Goal: Task Accomplishment & Management: Manage account settings

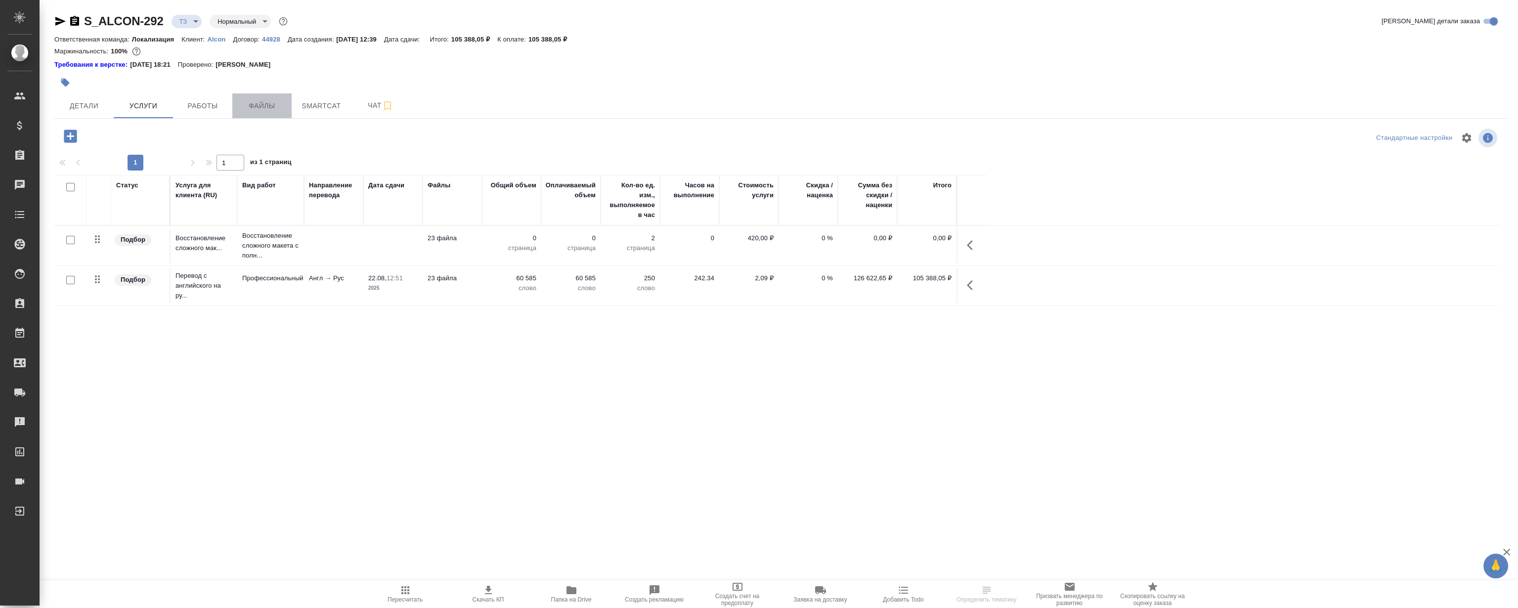
click at [262, 99] on button "Файлы" at bounding box center [261, 105] width 59 height 25
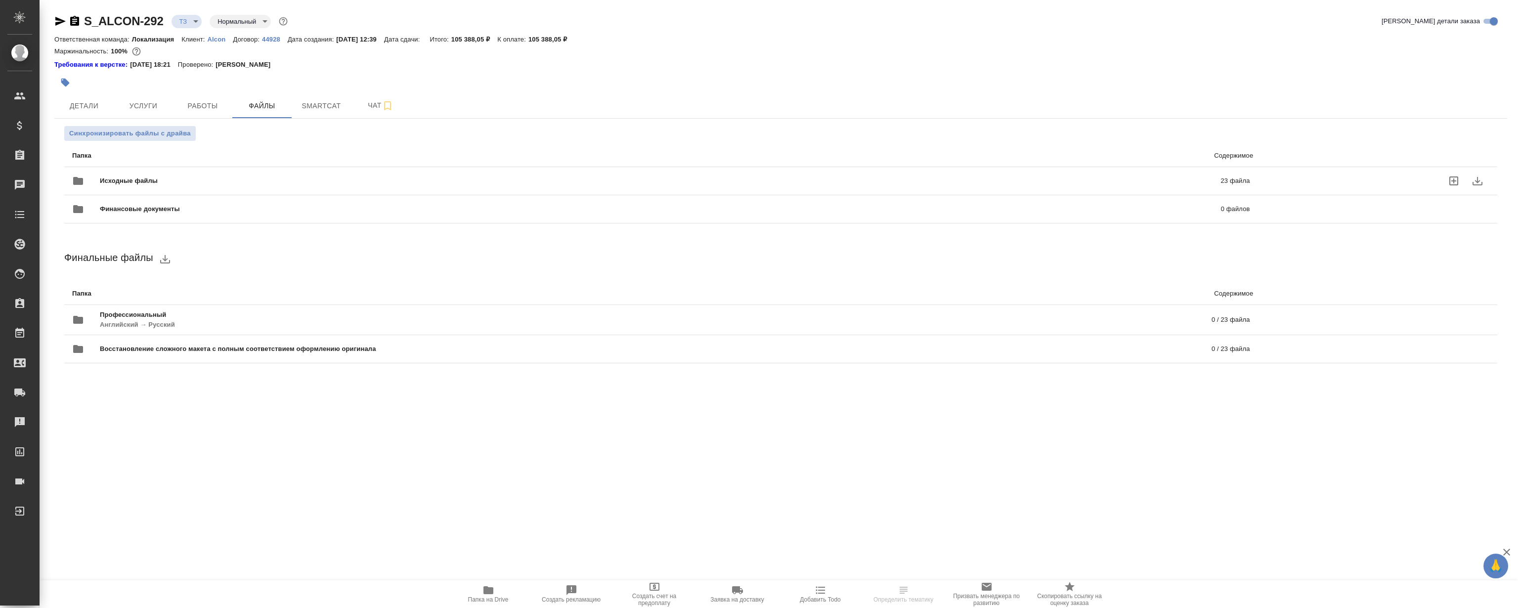
click at [386, 169] on div "Исходные файлы 23 файла" at bounding box center [661, 181] width 1178 height 24
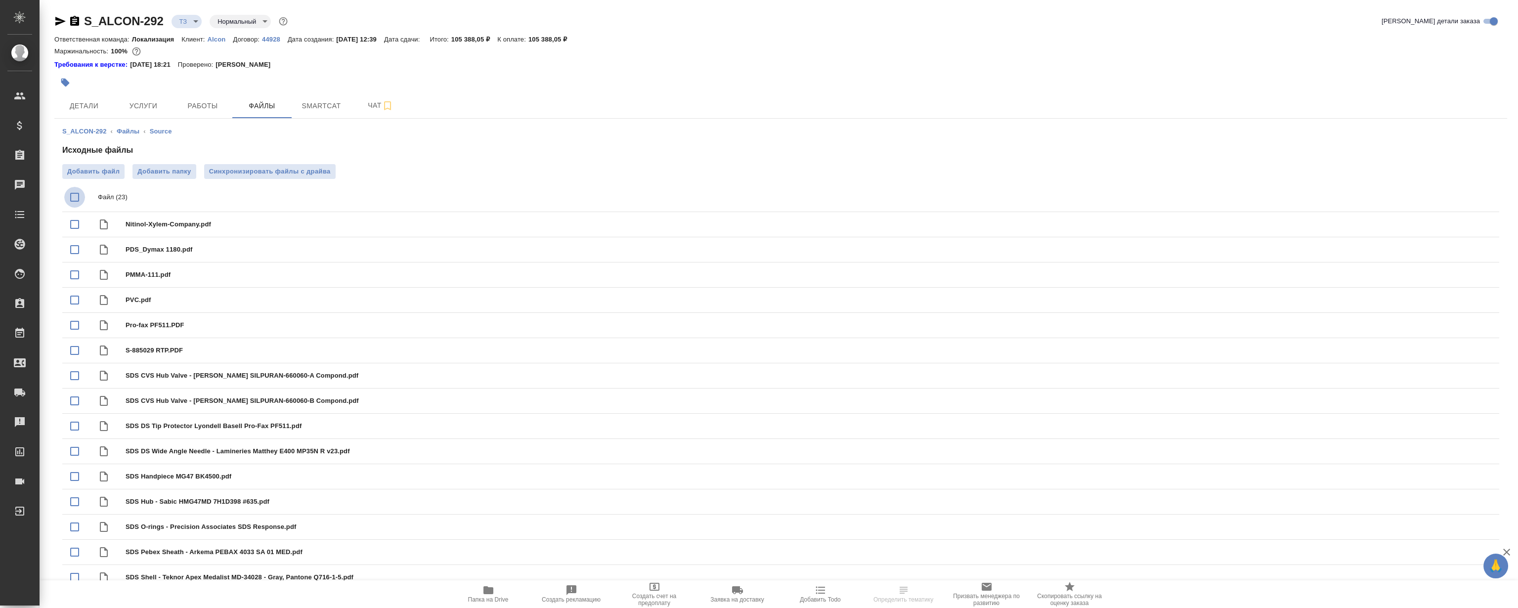
click at [75, 198] on input "checkbox" at bounding box center [74, 197] width 21 height 21
checkbox input "true"
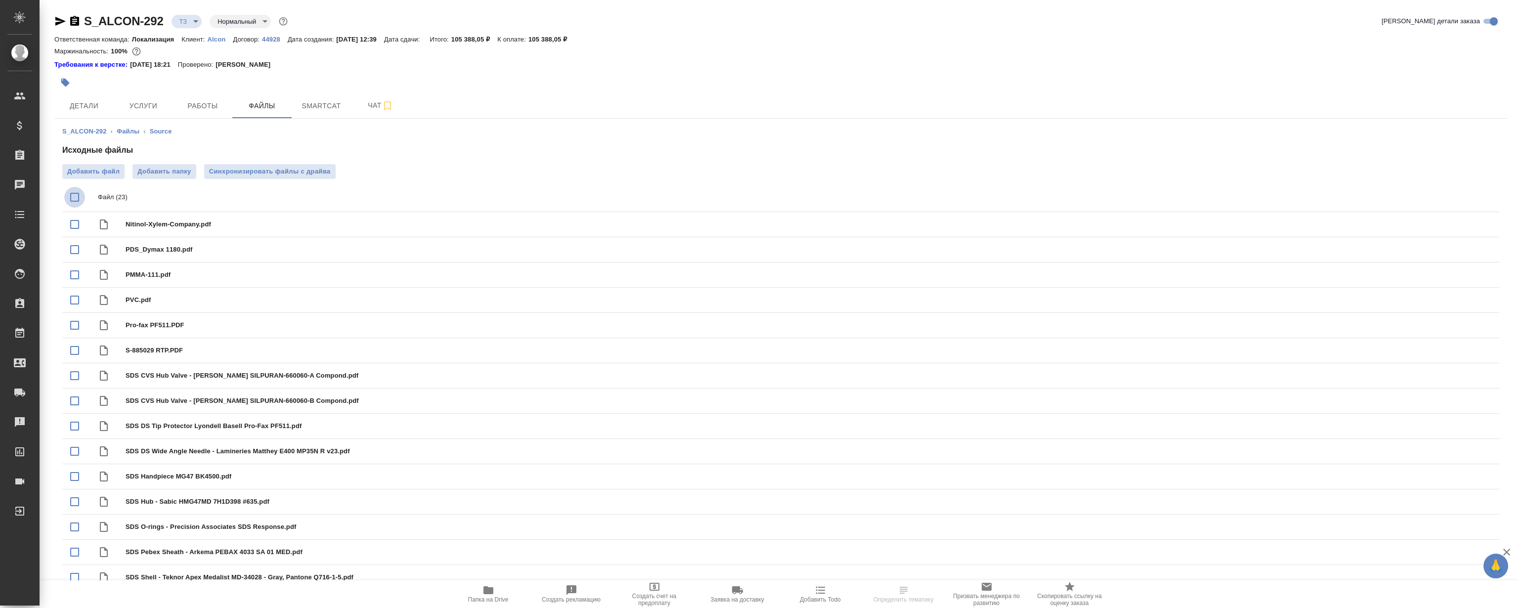
checkbox input "true"
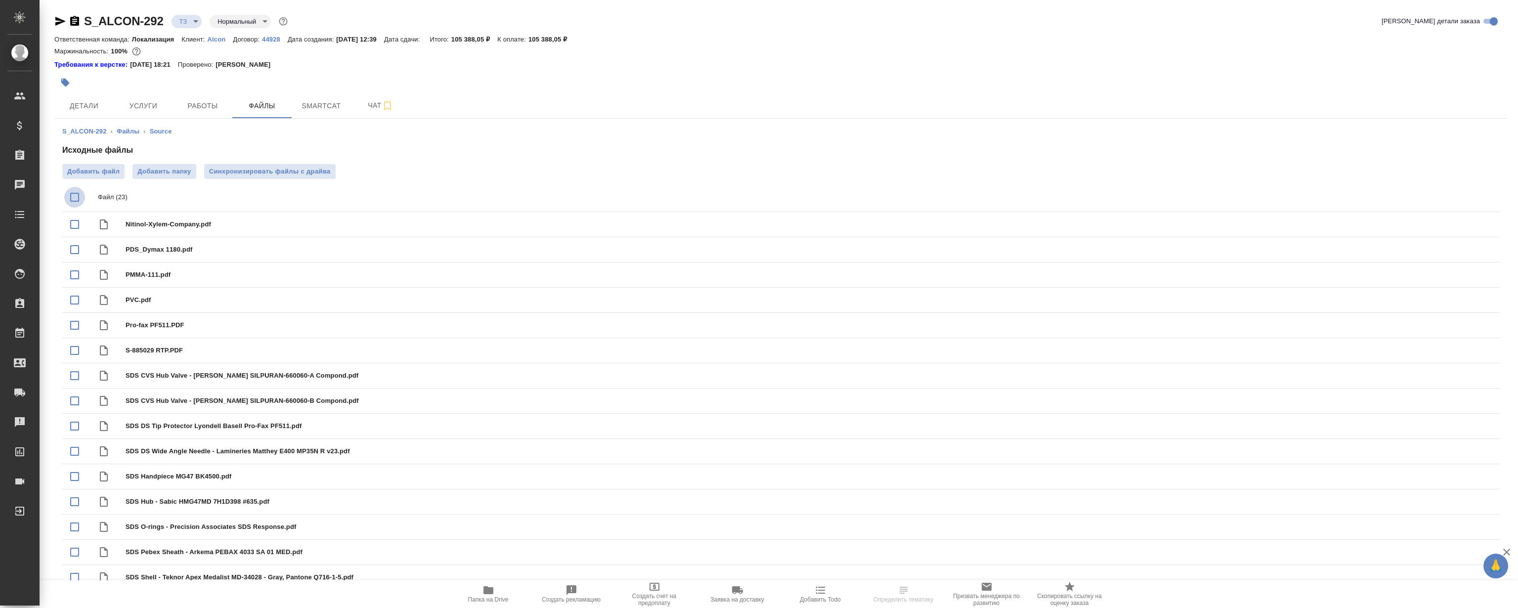
checkbox input "true"
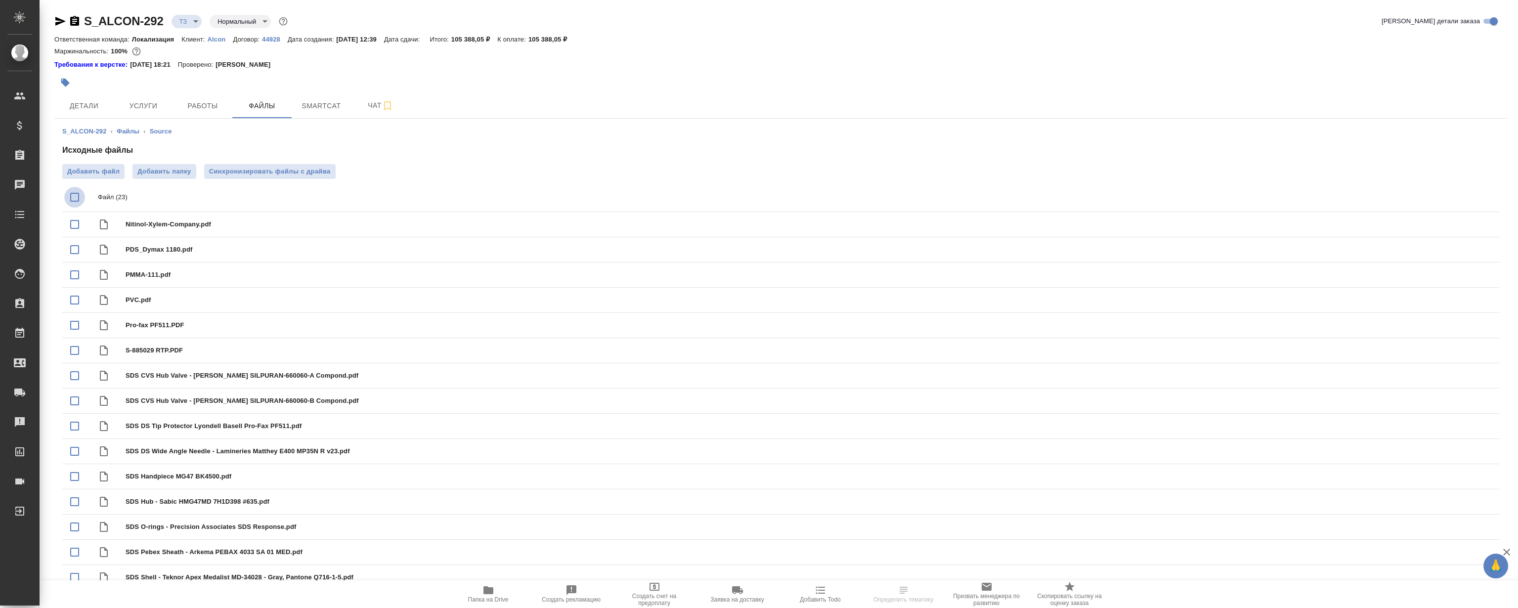
checkbox input "true"
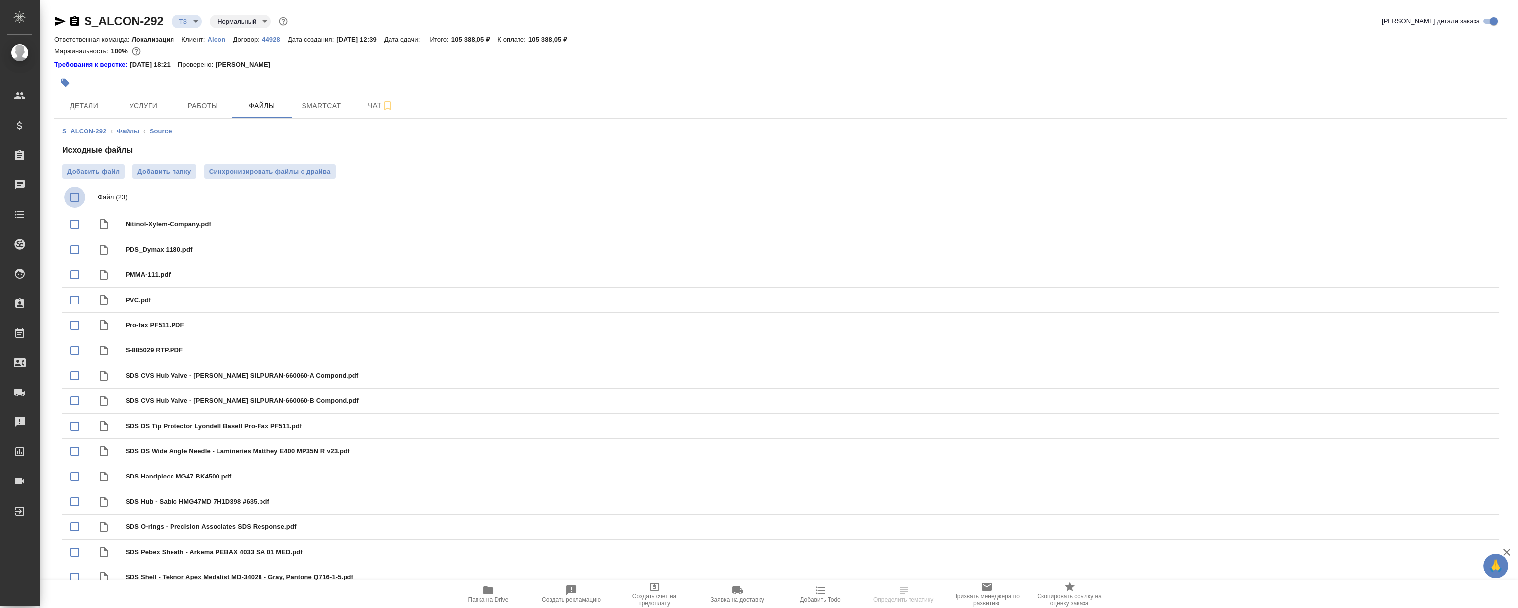
checkbox input "true"
click at [1453, 193] on icon "download" at bounding box center [1456, 198] width 12 height 12
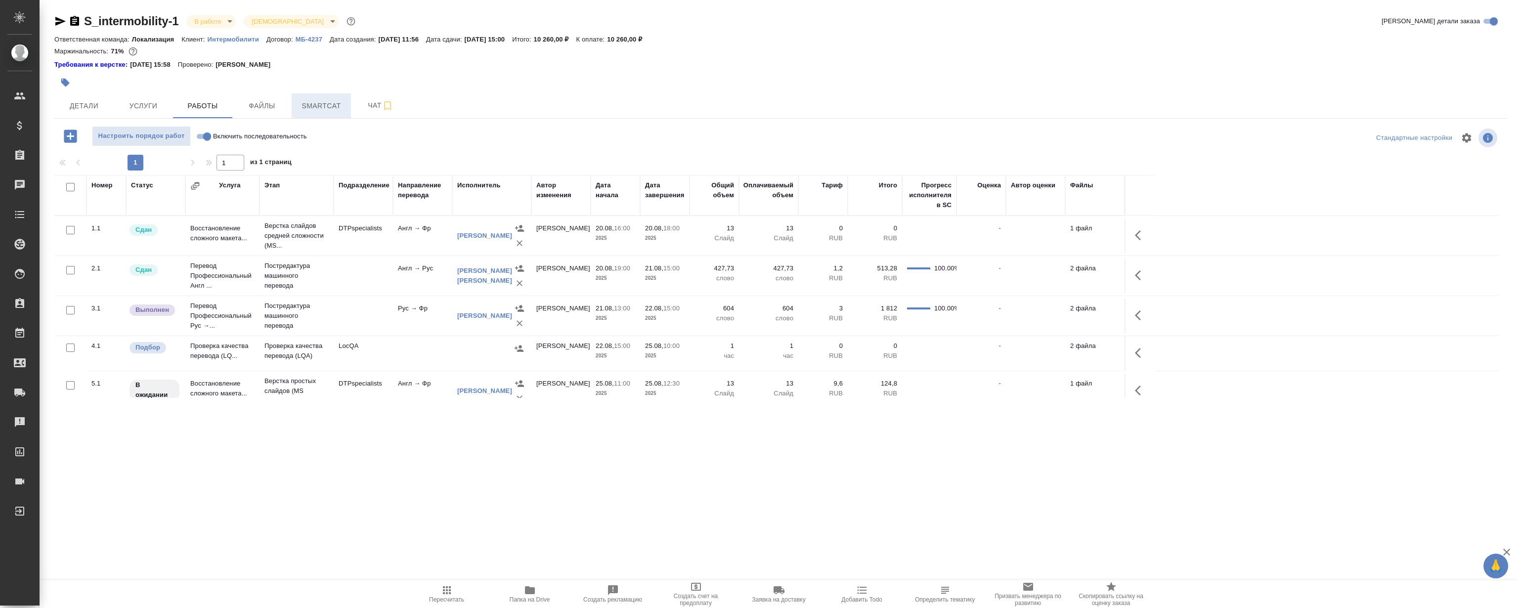
scroll to position [48, 0]
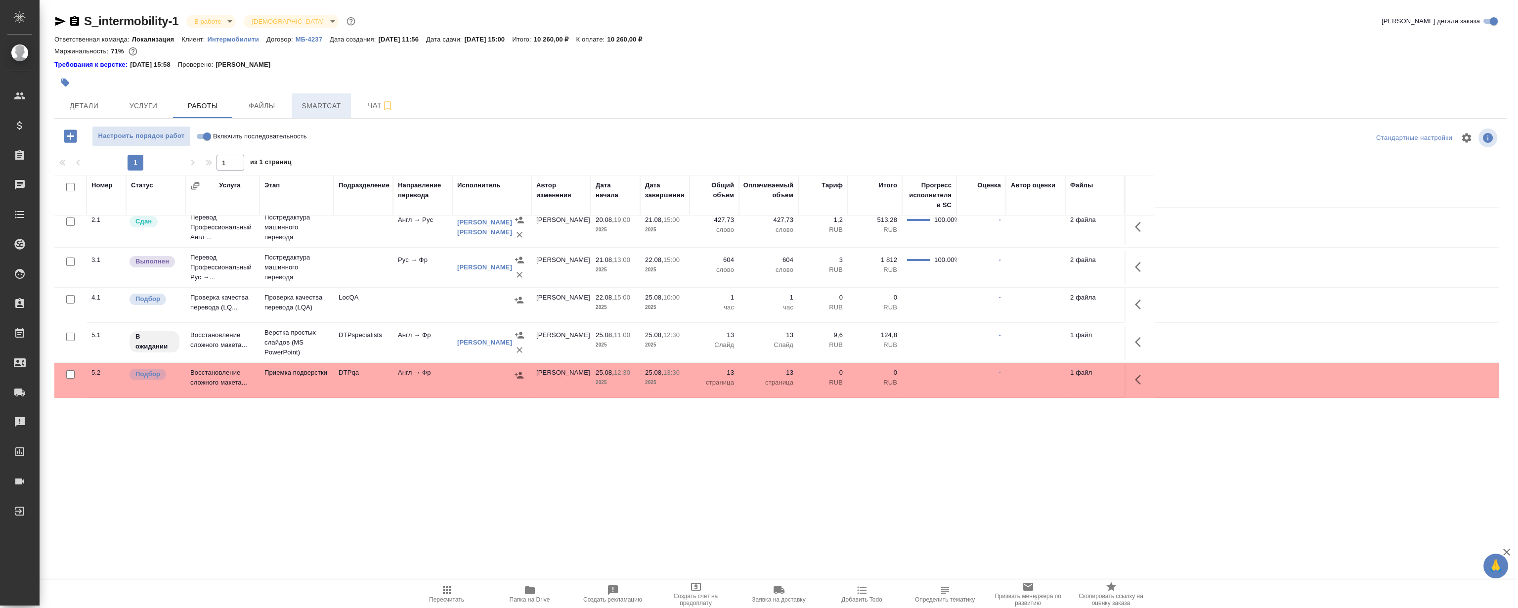
click at [335, 108] on span "Smartcat" at bounding box center [321, 106] width 47 height 12
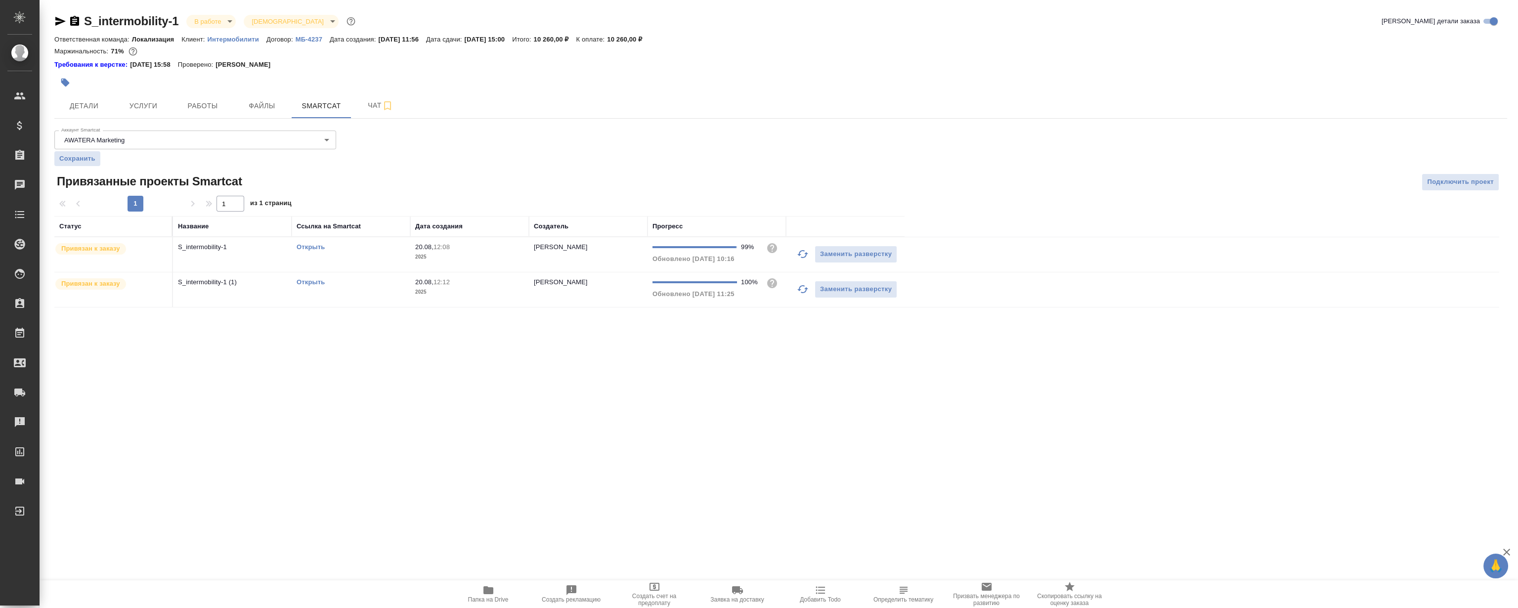
click at [316, 279] on link "Открыть" at bounding box center [311, 281] width 28 height 7
click at [245, 112] on button "Файлы" at bounding box center [261, 105] width 59 height 25
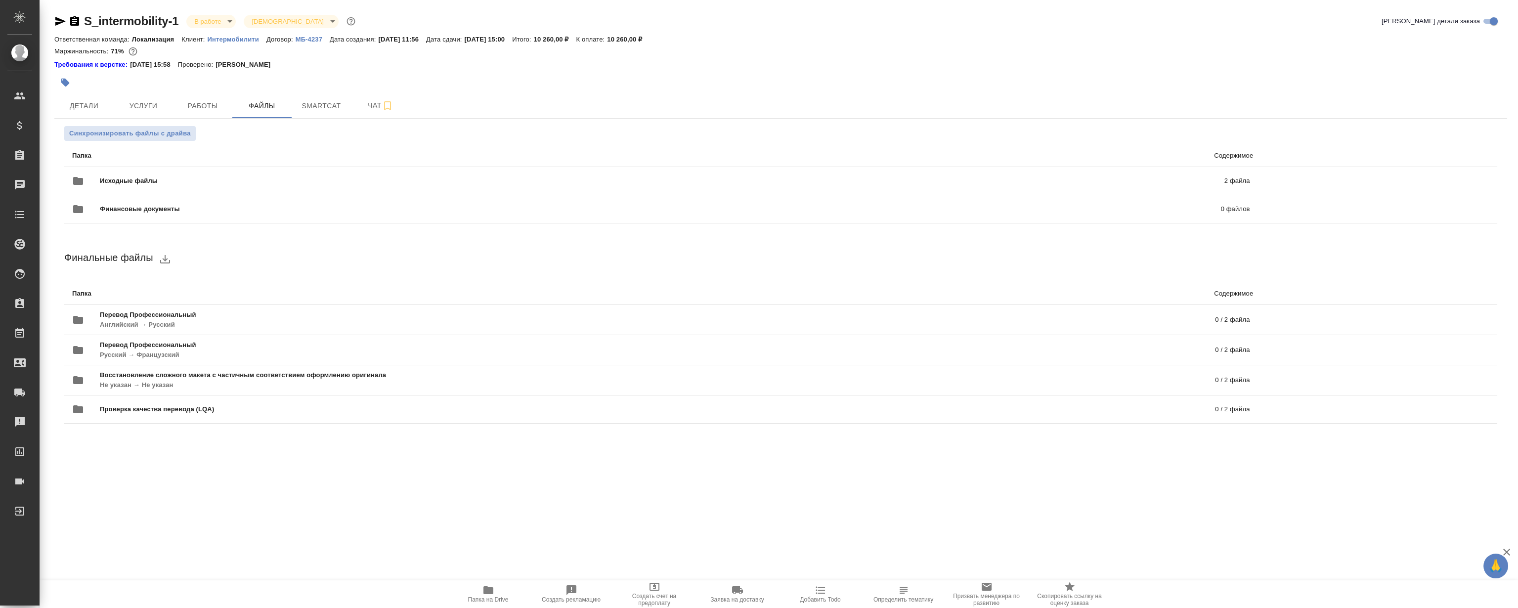
click at [480, 588] on span "Папка на Drive" at bounding box center [488, 593] width 71 height 19
click at [317, 111] on span "Smartcat" at bounding box center [321, 106] width 47 height 12
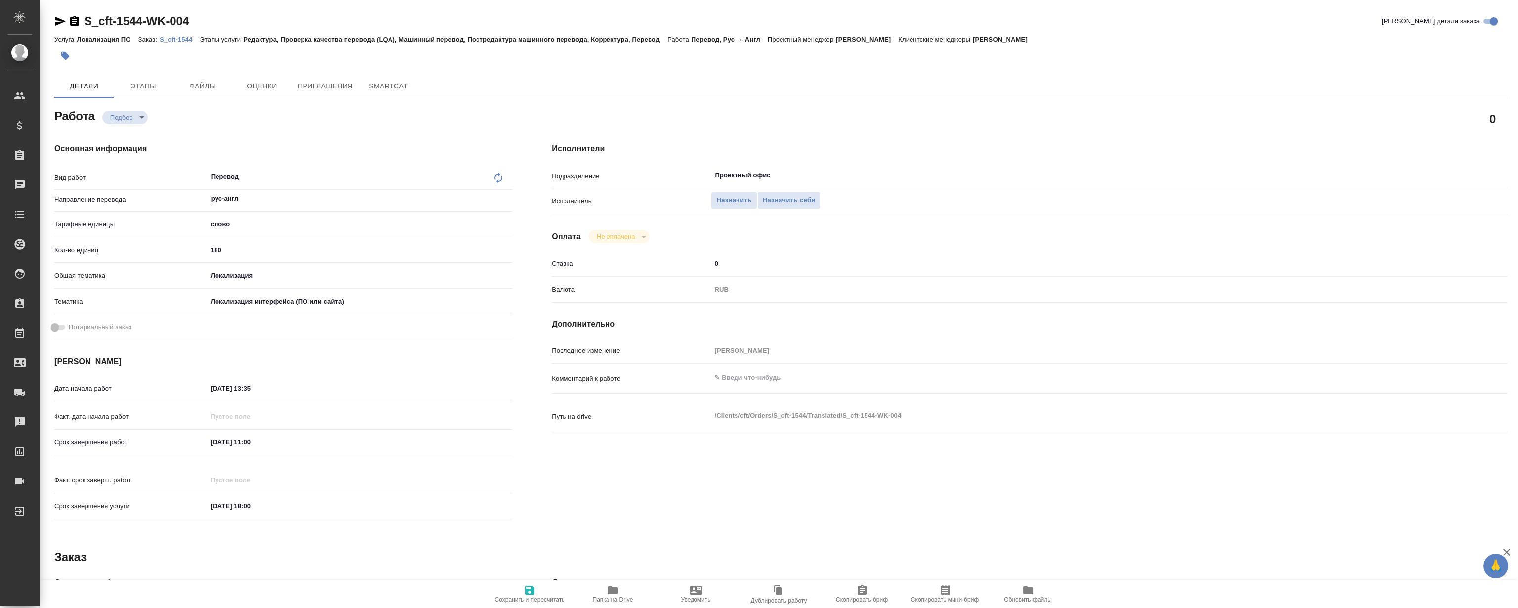
click at [181, 39] on p "S_cft-1544" at bounding box center [180, 39] width 40 height 7
type textarea "x"
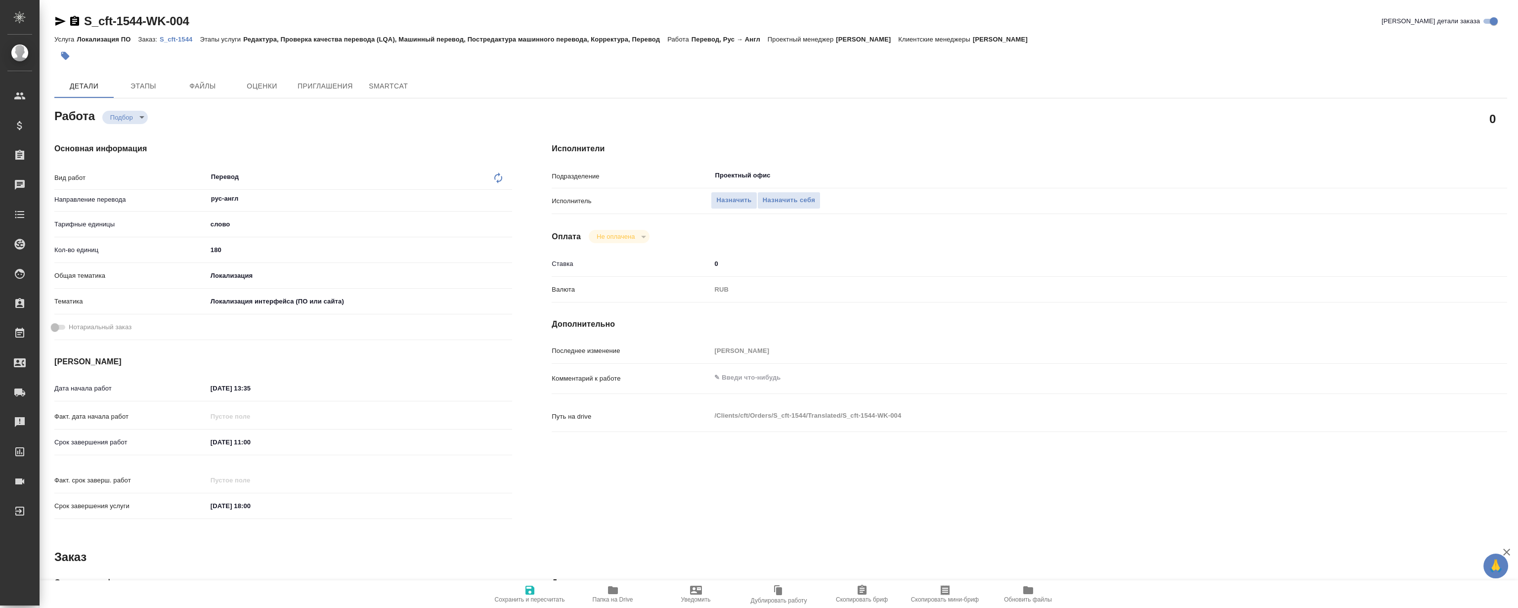
type textarea "x"
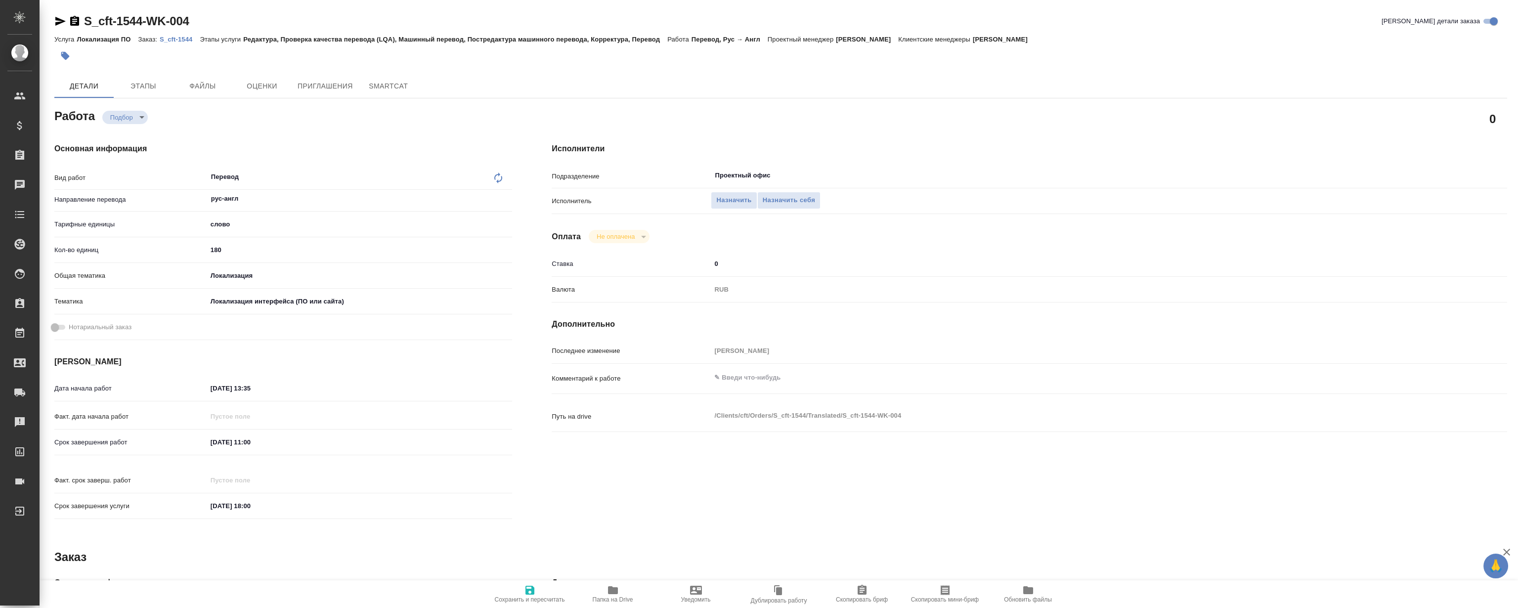
type textarea "x"
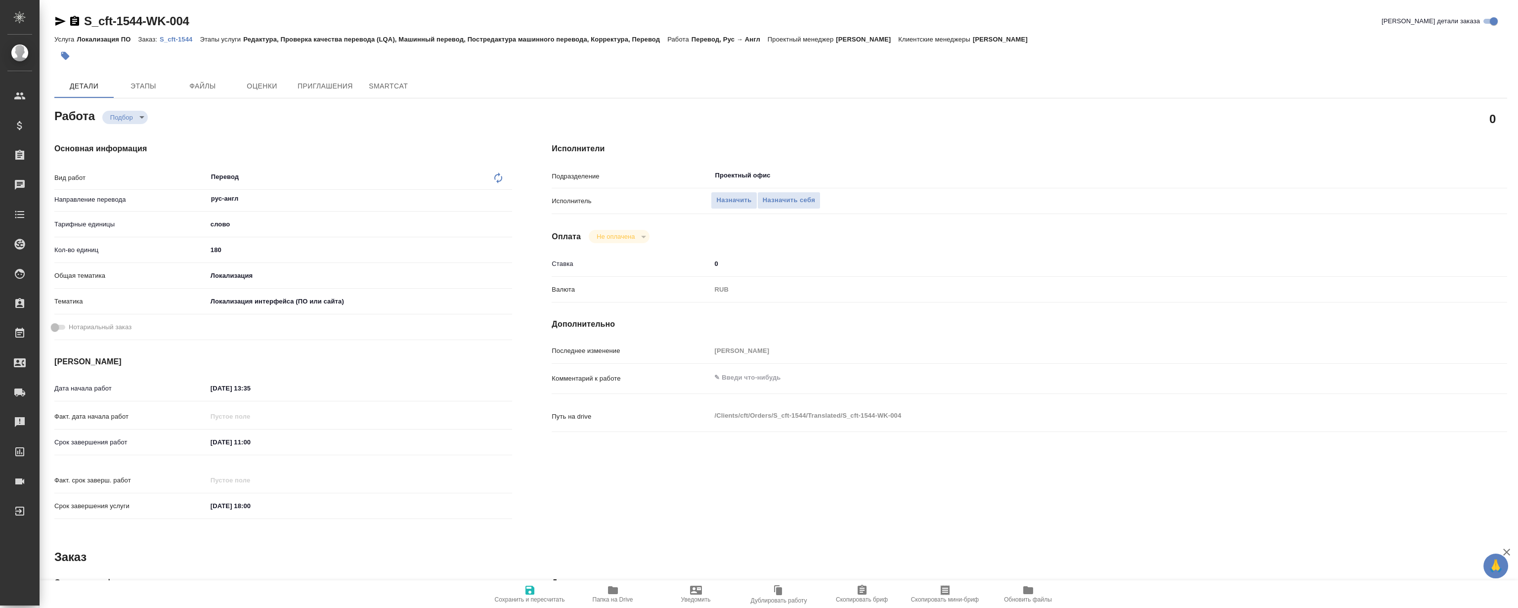
type textarea "x"
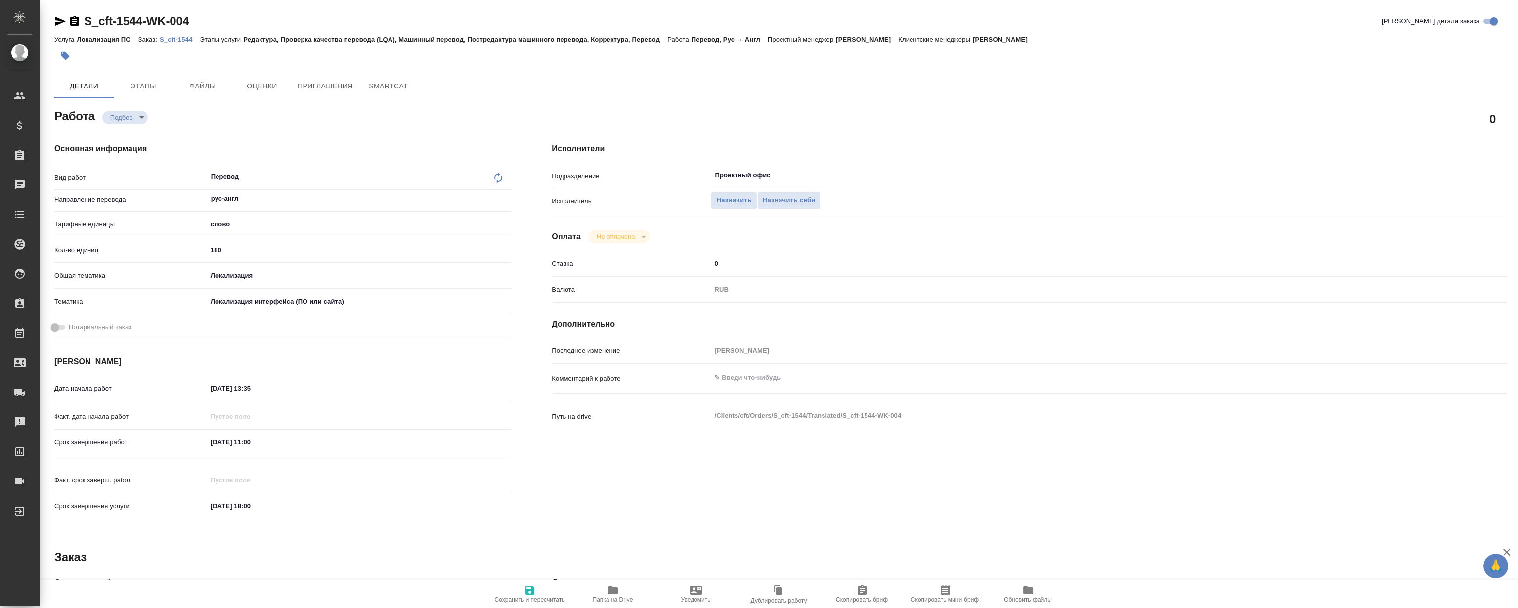
type textarea "x"
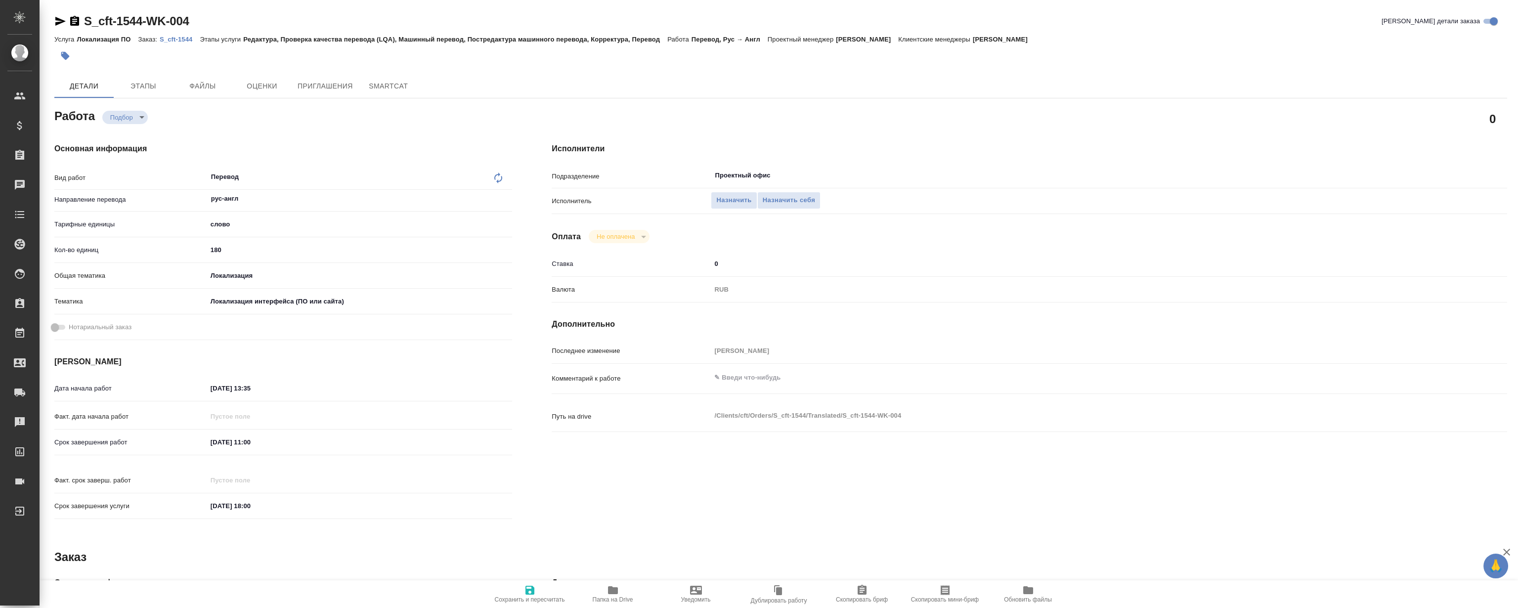
type textarea "x"
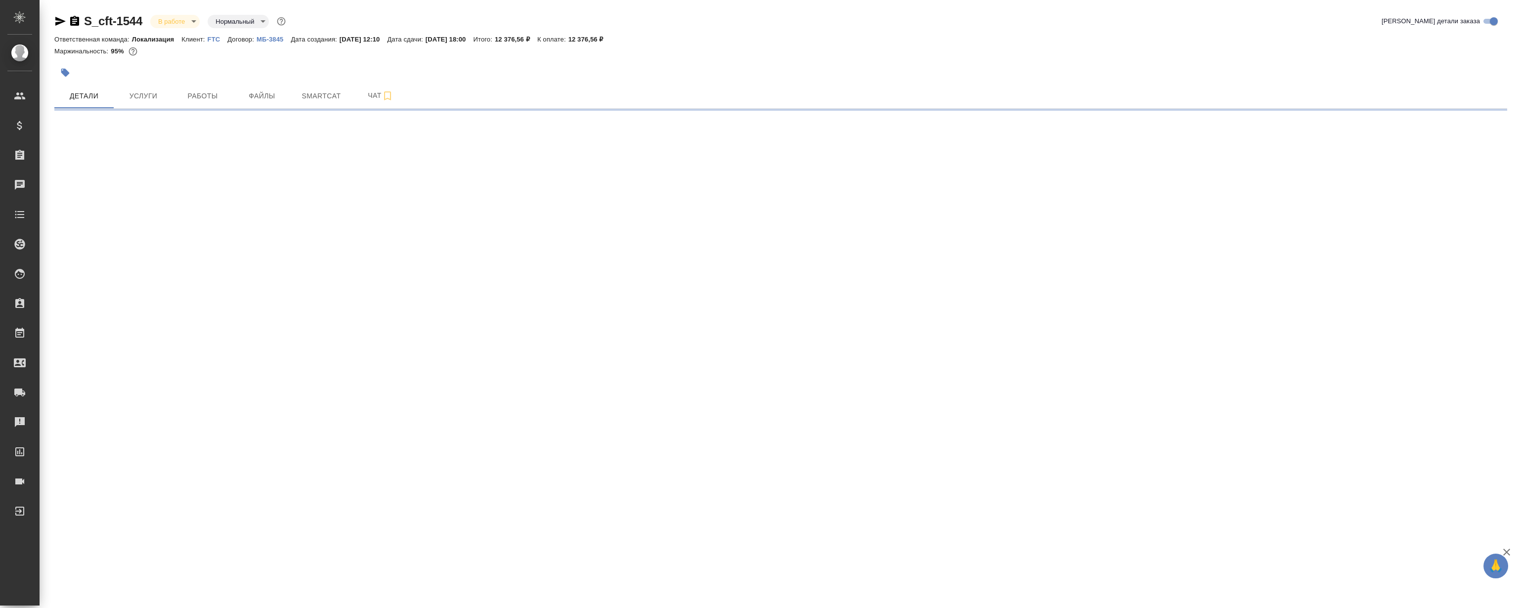
select select "RU"
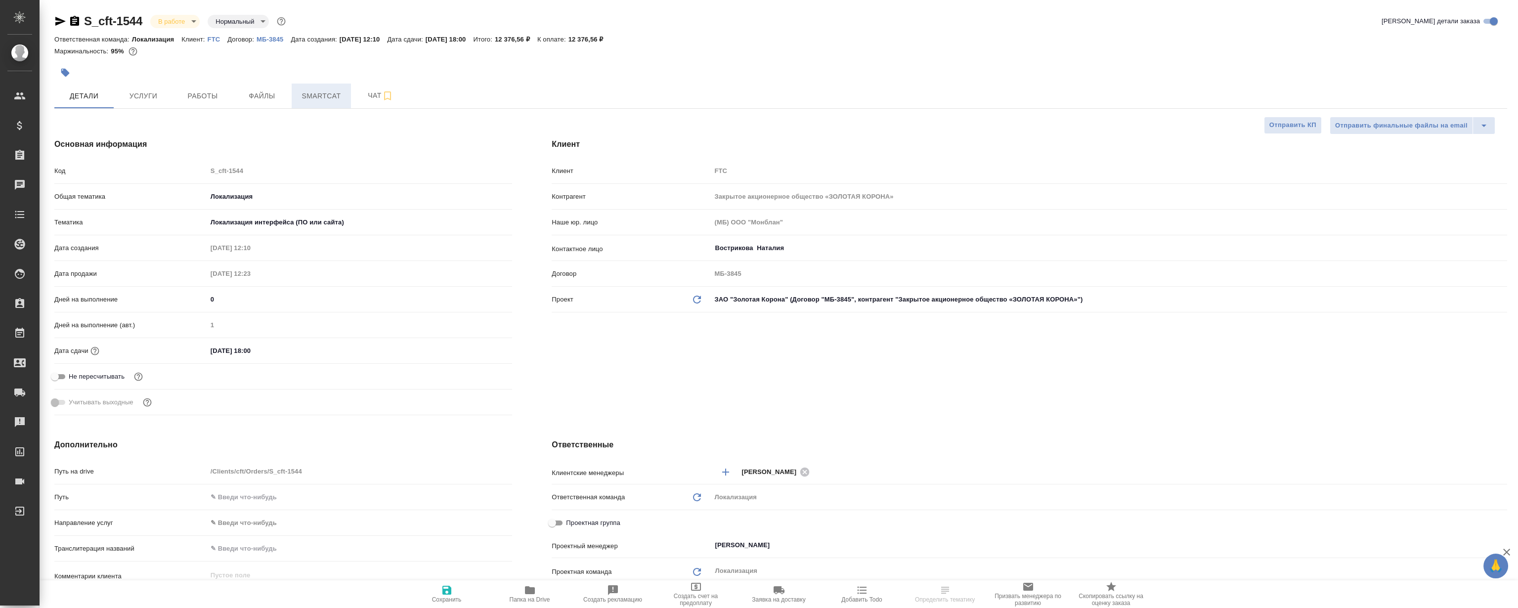
type textarea "x"
click at [315, 94] on span "Smartcat" at bounding box center [321, 96] width 47 height 12
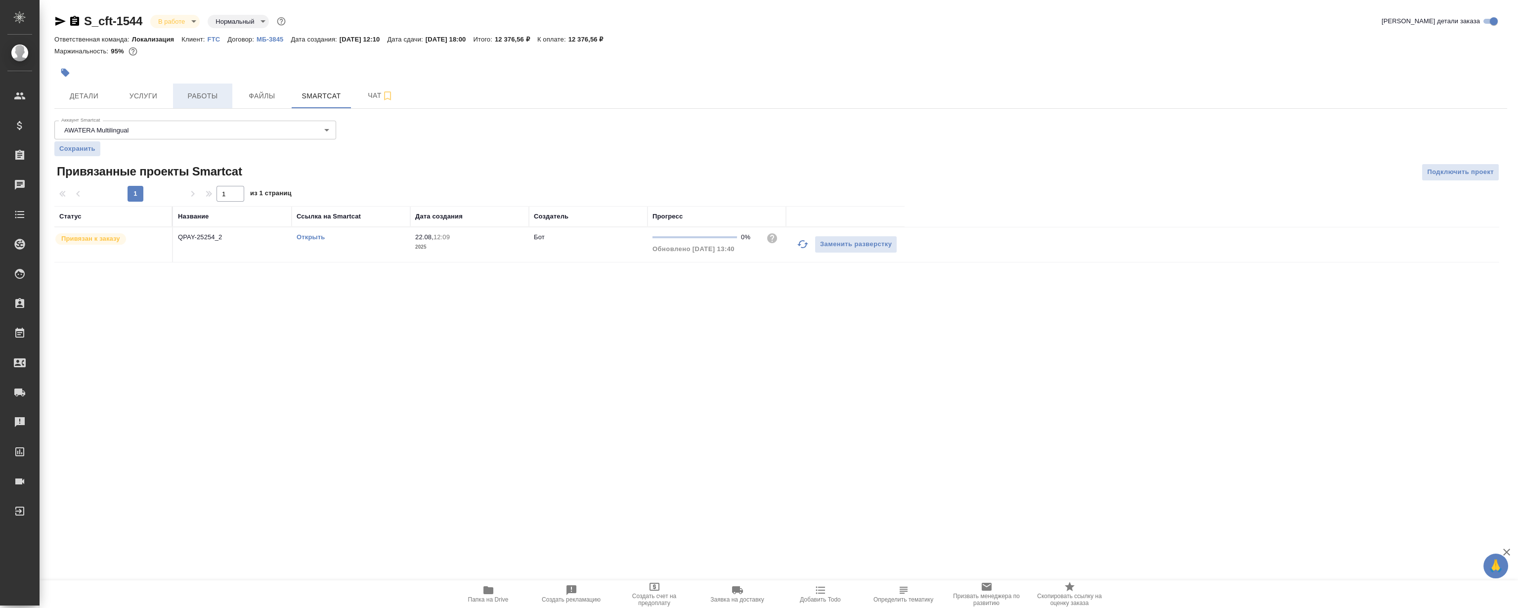
click at [216, 87] on button "Работы" at bounding box center [202, 96] width 59 height 25
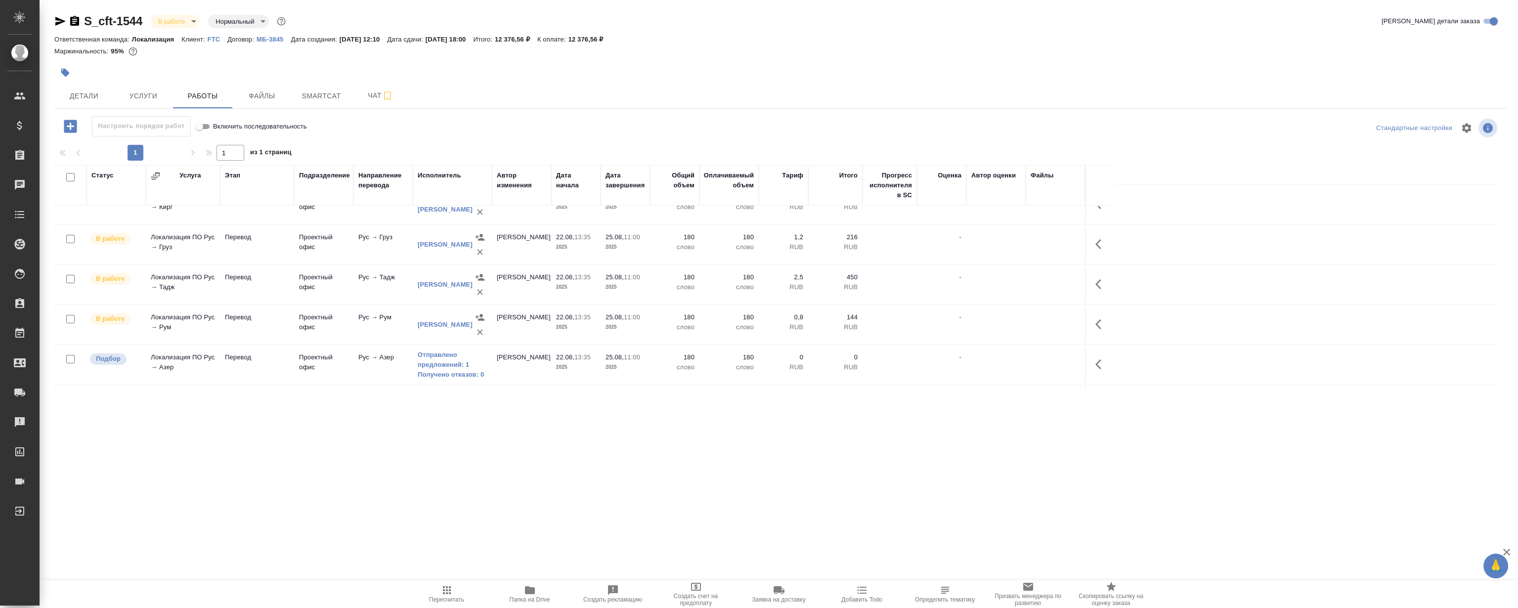
scroll to position [208, 0]
click at [1097, 247] on icon "button" at bounding box center [1101, 250] width 12 height 12
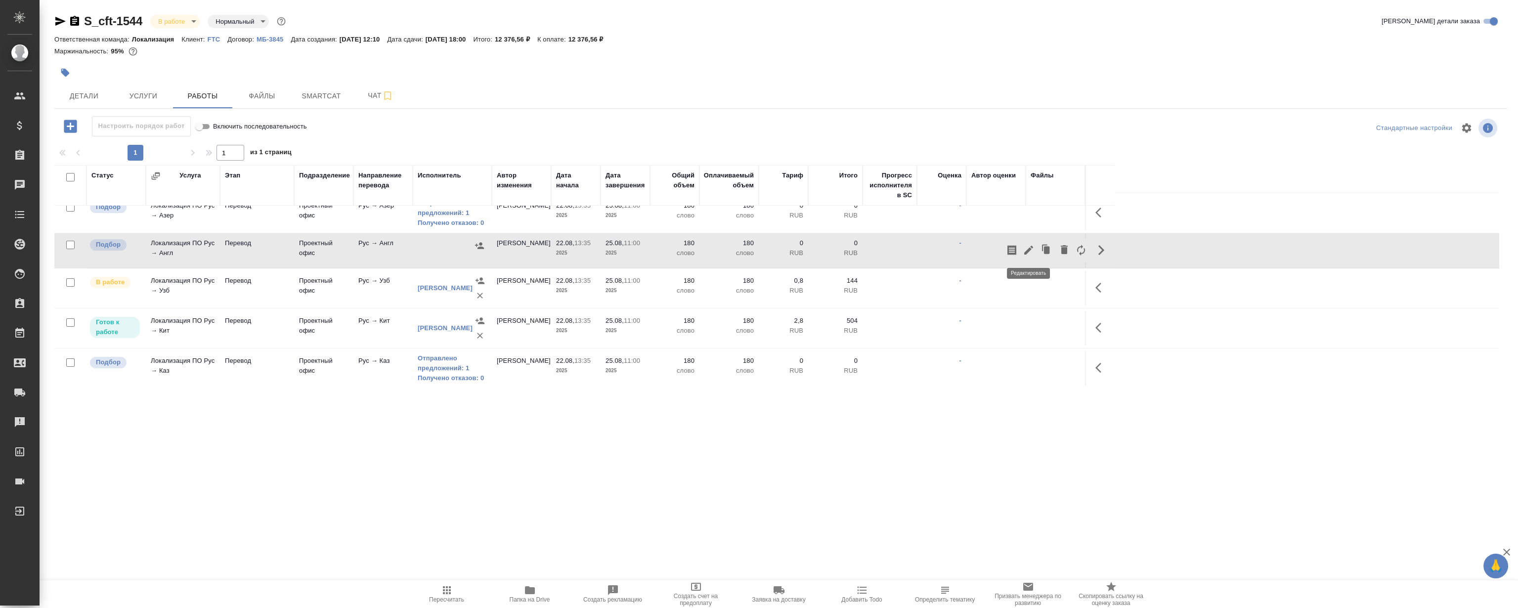
click at [1028, 247] on icon "button" at bounding box center [1028, 250] width 9 height 9
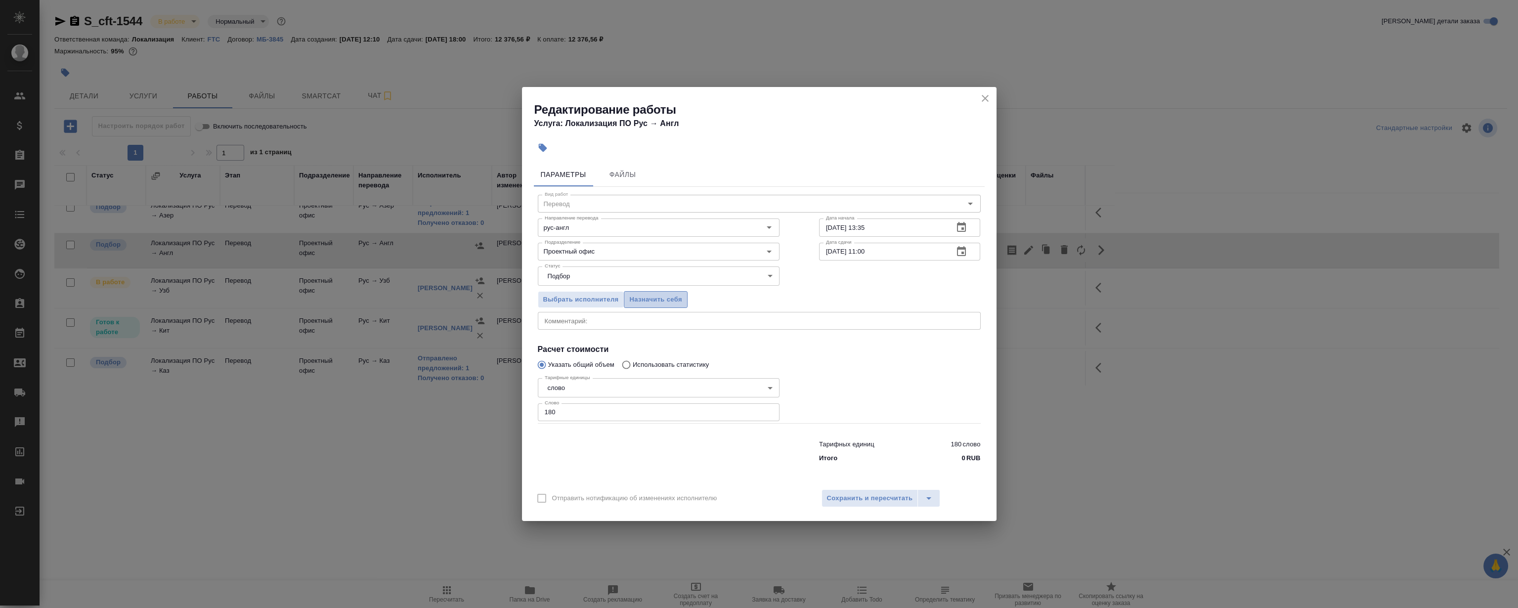
click at [657, 298] on span "Назначить себя" at bounding box center [655, 299] width 52 height 11
click at [986, 98] on icon "close" at bounding box center [985, 98] width 7 height 7
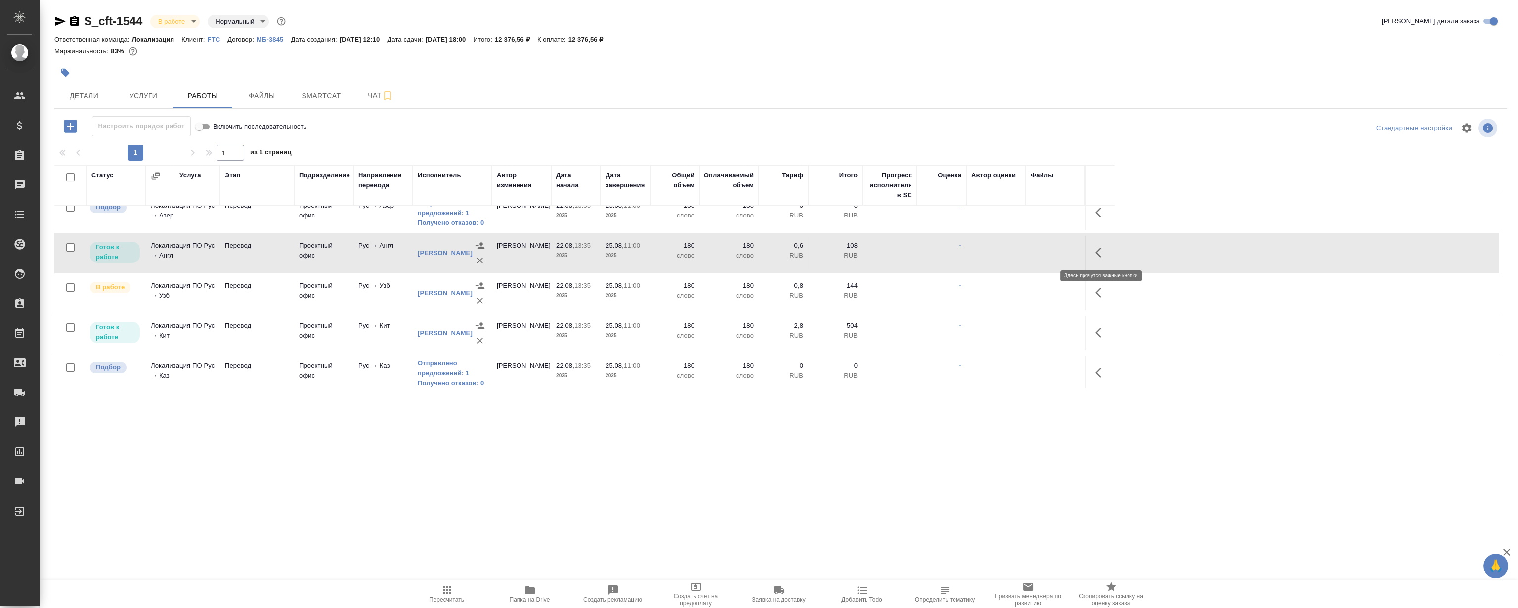
click at [1102, 253] on icon "button" at bounding box center [1101, 253] width 12 height 12
click at [1026, 251] on icon "button" at bounding box center [1029, 253] width 12 height 12
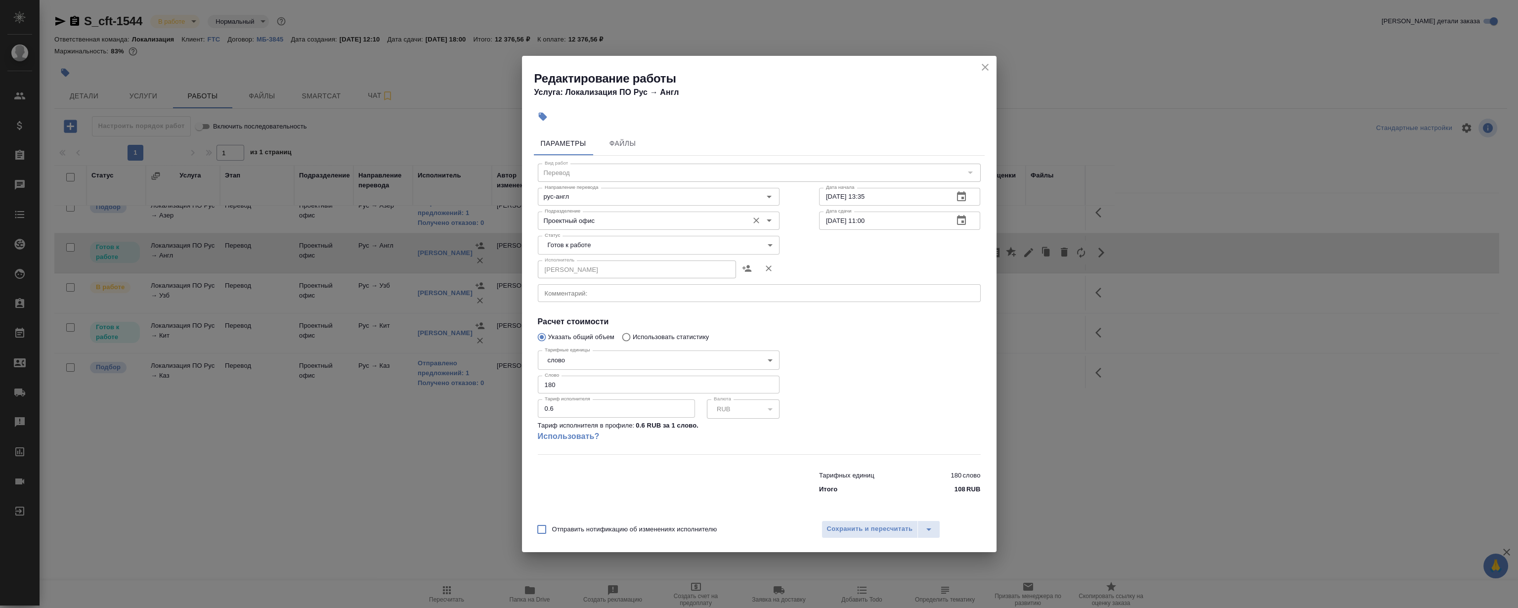
click at [582, 220] on input "Проектный офис" at bounding box center [642, 221] width 203 height 12
click at [583, 242] on li "LocQA" at bounding box center [658, 243] width 242 height 18
type input "LocQA"
click at [580, 244] on body "🙏 .cls-1 fill:#fff; AWATERA Magerramov Ruslan Клиенты Спецификации Заказы 0 Чат…" at bounding box center [759, 304] width 1518 height 608
click at [589, 295] on li "Сдан" at bounding box center [658, 295] width 242 height 17
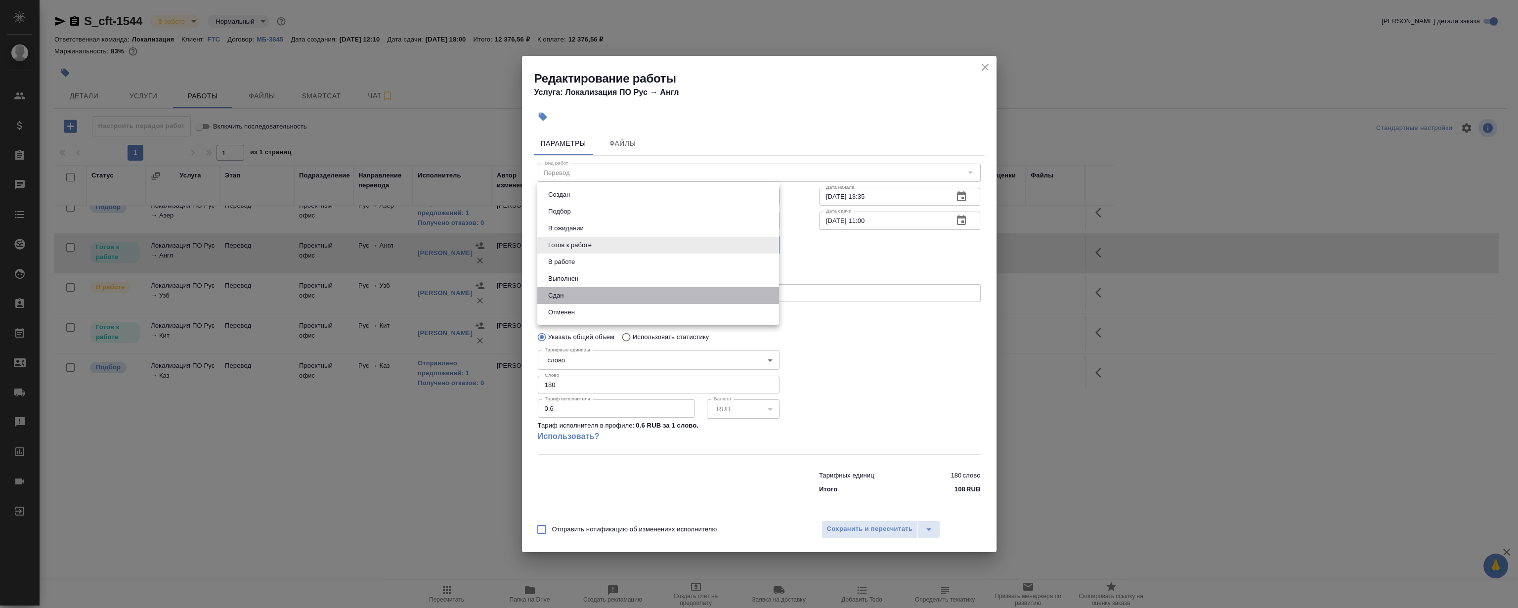
type input "closed"
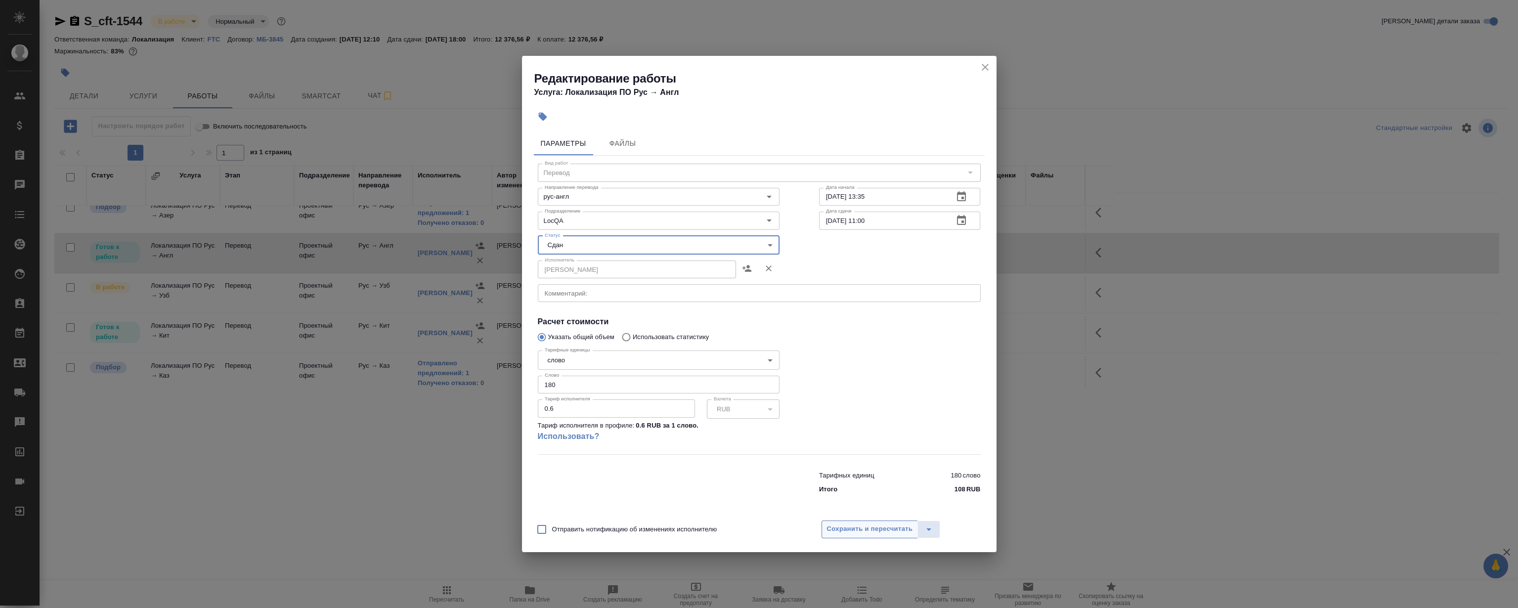
click at [887, 529] on span "Сохранить и пересчитать" at bounding box center [870, 529] width 86 height 11
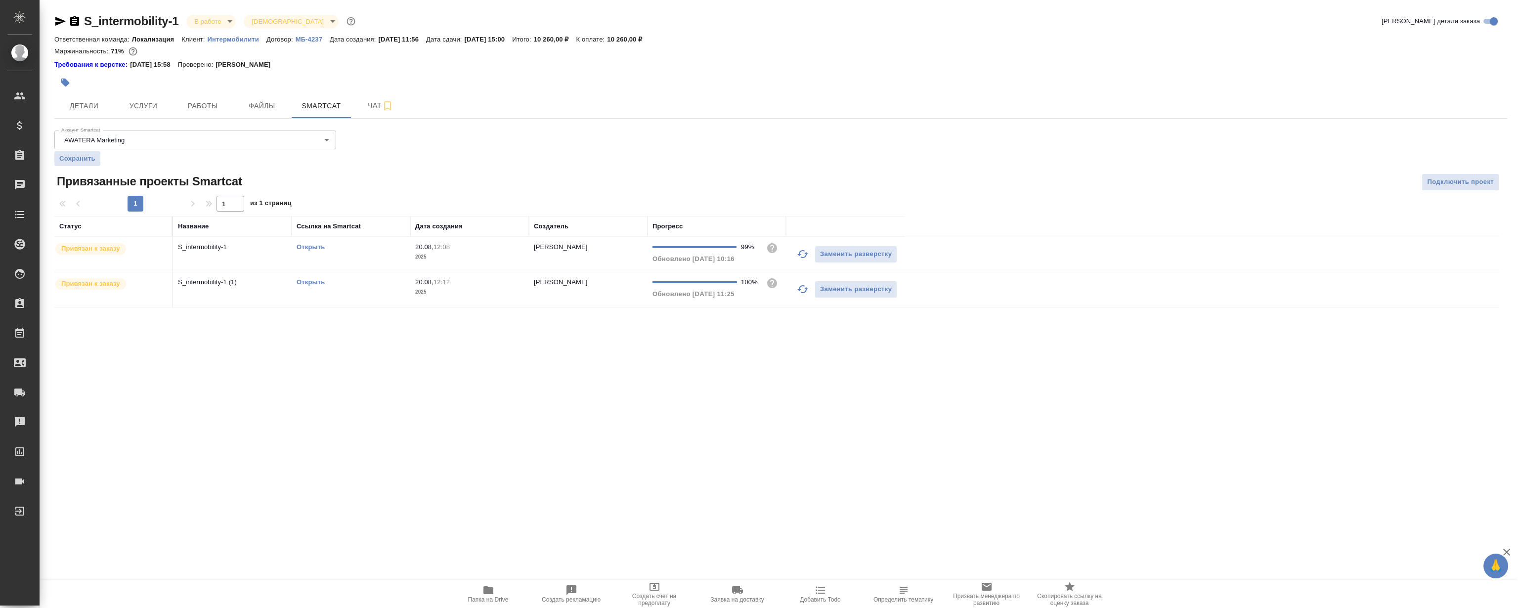
click at [314, 281] on link "Открыть" at bounding box center [311, 281] width 28 height 7
click at [313, 249] on link "Открыть" at bounding box center [311, 246] width 28 height 7
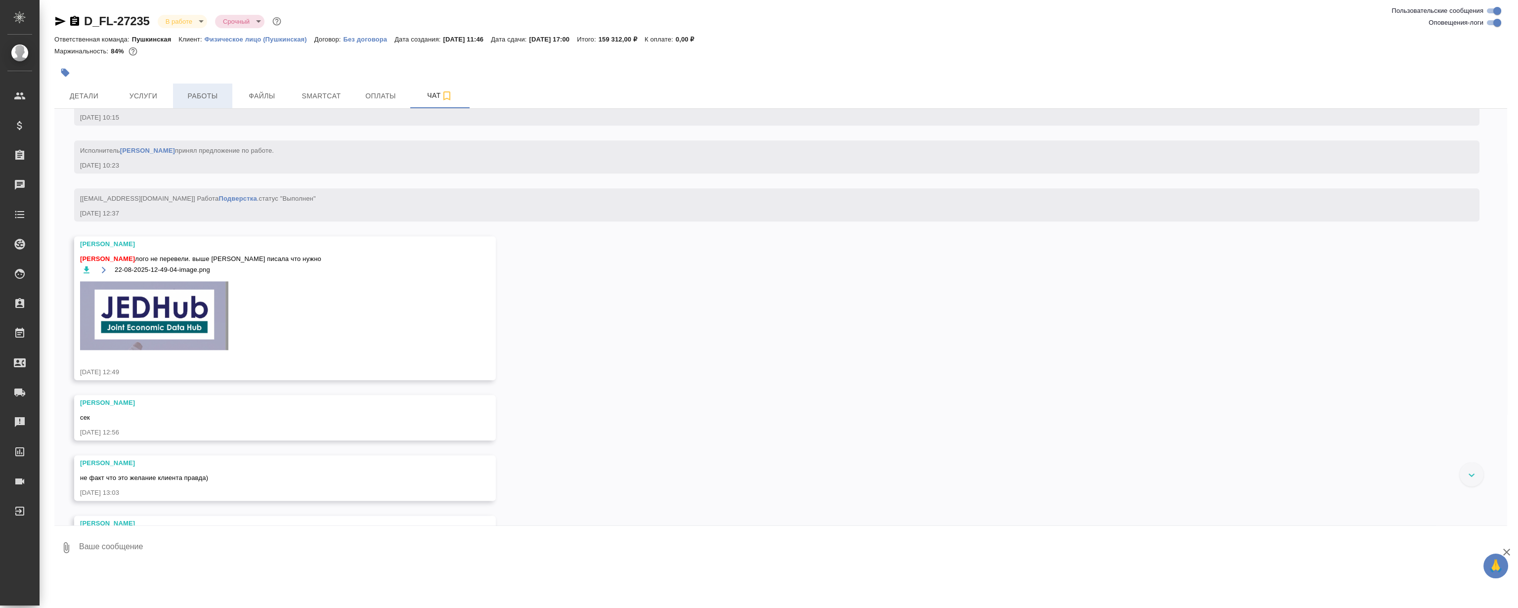
scroll to position [5912, 0]
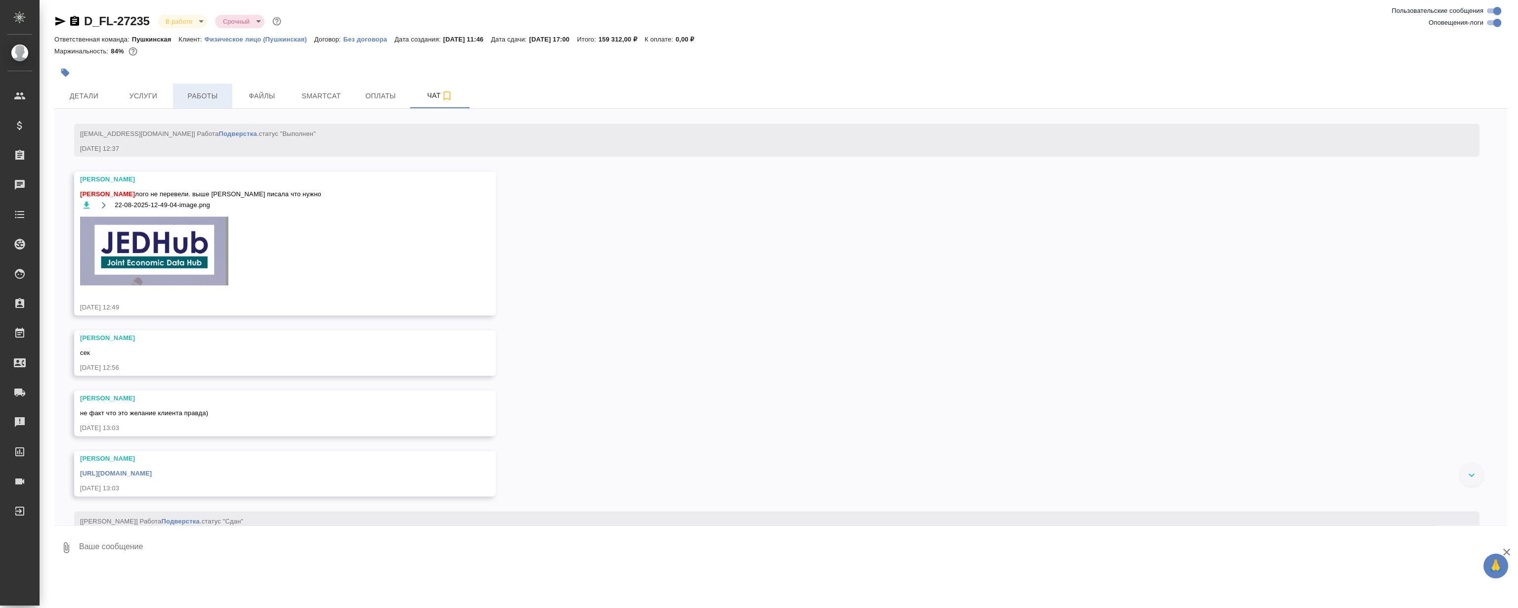
click at [217, 94] on span "Работы" at bounding box center [202, 96] width 47 height 12
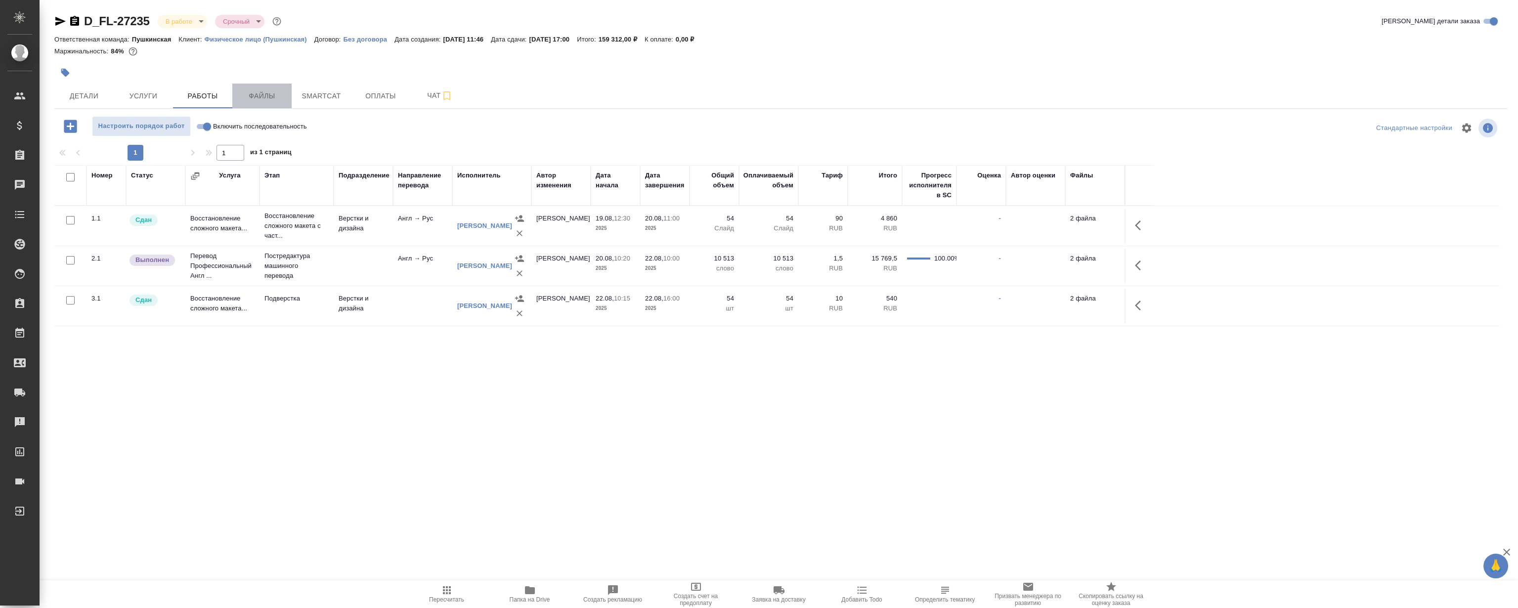
click at [272, 93] on span "Файлы" at bounding box center [261, 96] width 47 height 12
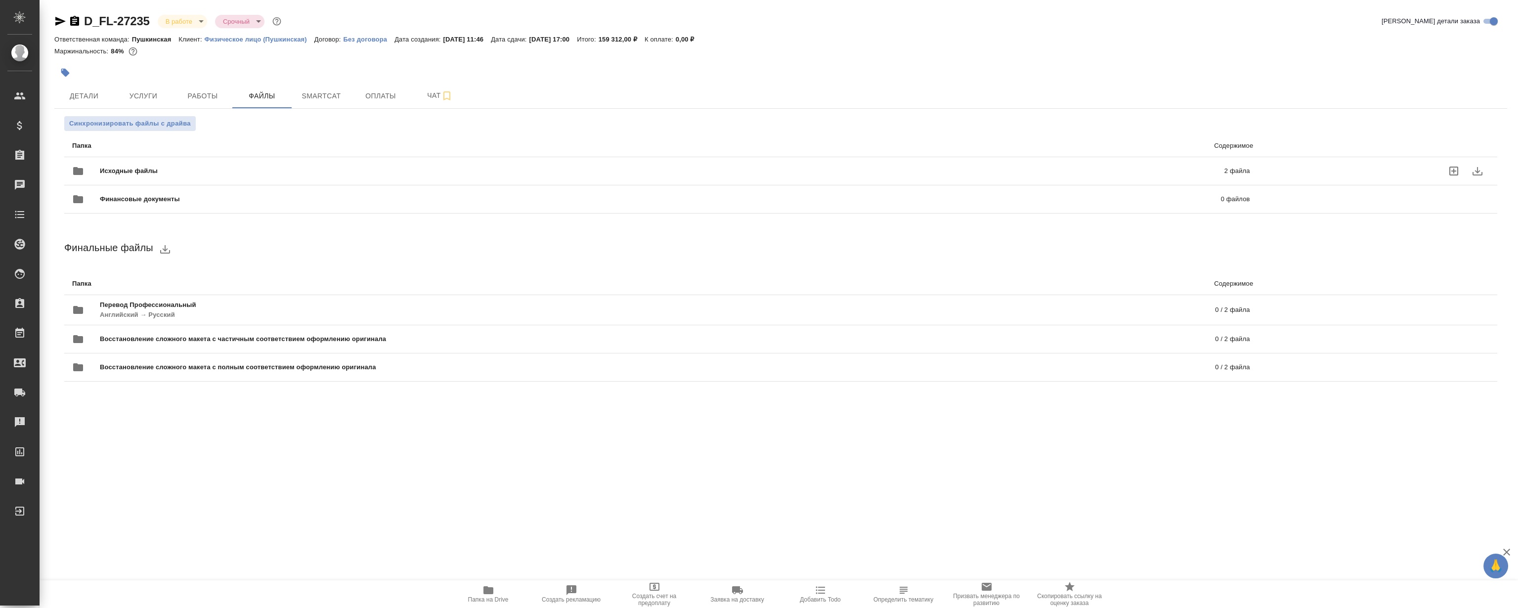
click at [272, 175] on span "Исходные файлы" at bounding box center [395, 171] width 591 height 10
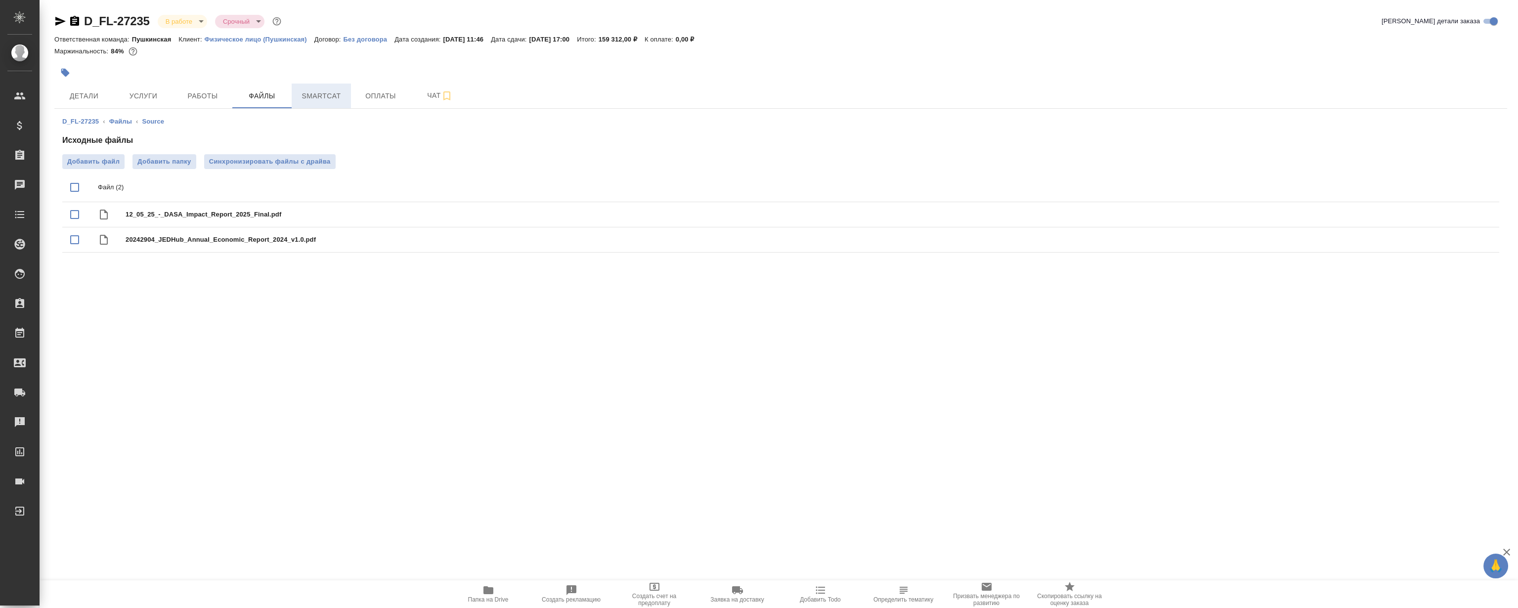
click at [332, 101] on span "Smartcat" at bounding box center [321, 96] width 47 height 12
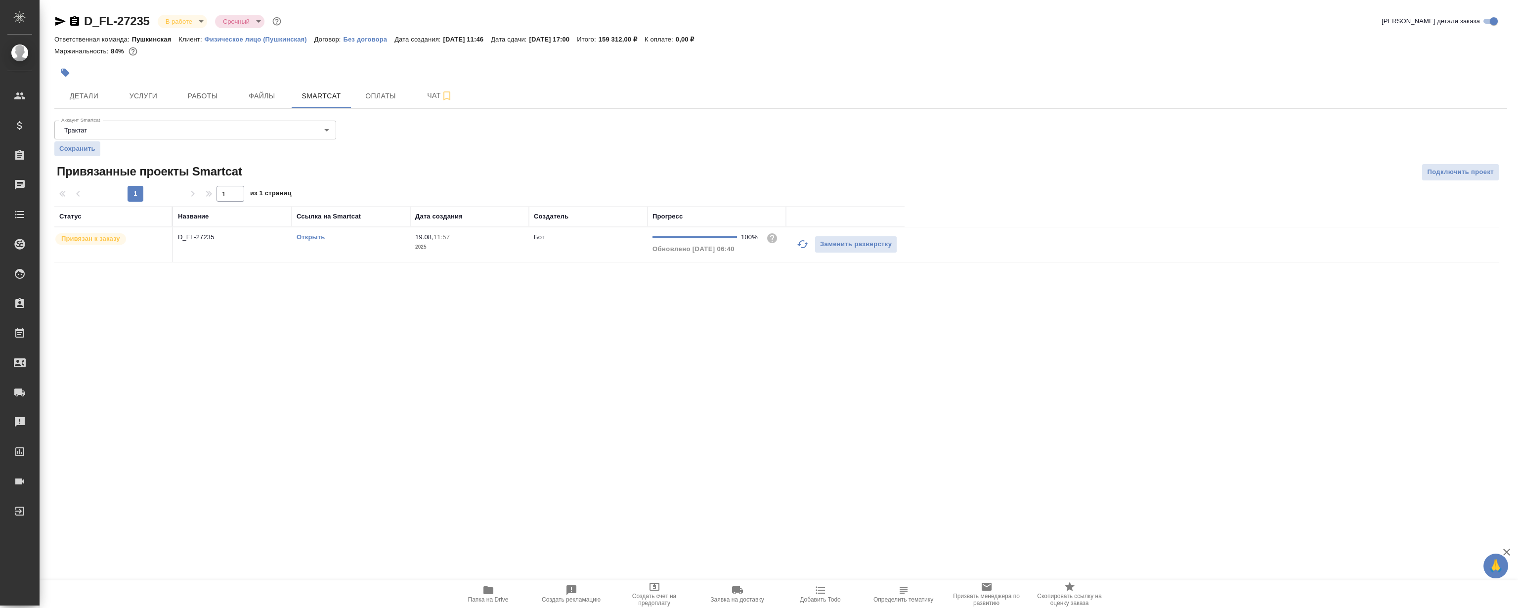
click at [306, 230] on td "Открыть" at bounding box center [351, 244] width 119 height 35
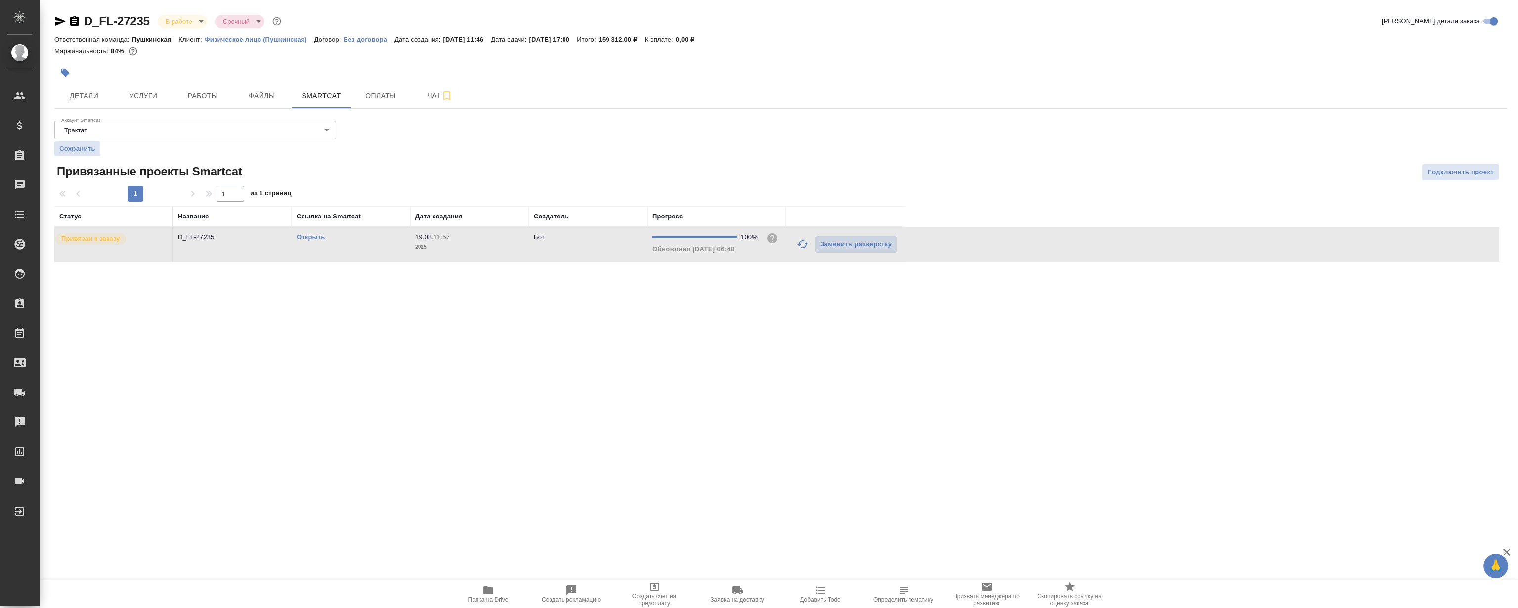
click at [313, 235] on link "Открыть" at bounding box center [311, 236] width 28 height 7
